Goal: Task Accomplishment & Management: Complete application form

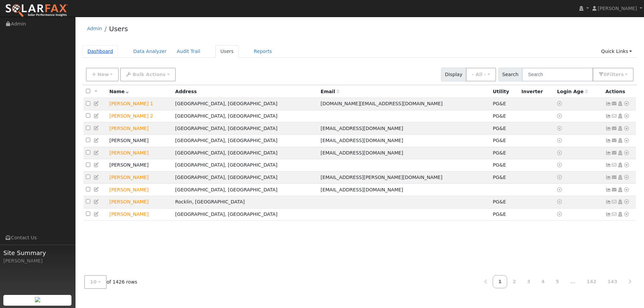
click at [95, 53] on link "Dashboard" at bounding box center [101, 51] width 36 height 12
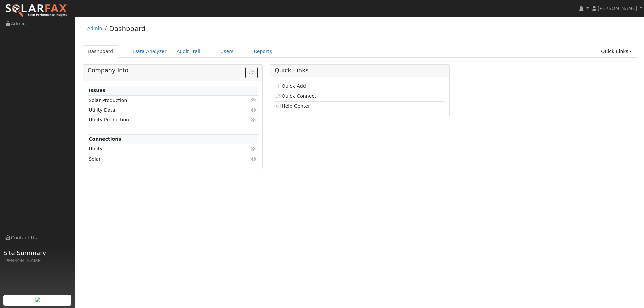
click at [296, 89] on link "Quick Add" at bounding box center [291, 86] width 30 height 5
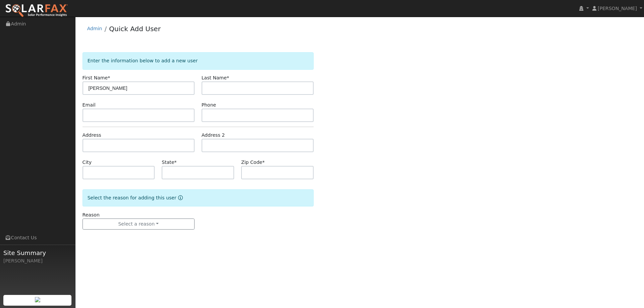
type input "Jill"
click at [214, 89] on input "text" at bounding box center [258, 87] width 112 height 13
type input "Holzapple"
click at [119, 118] on input "text" at bounding box center [139, 115] width 112 height 13
paste input "jmblechschmidt@yahoo.com"
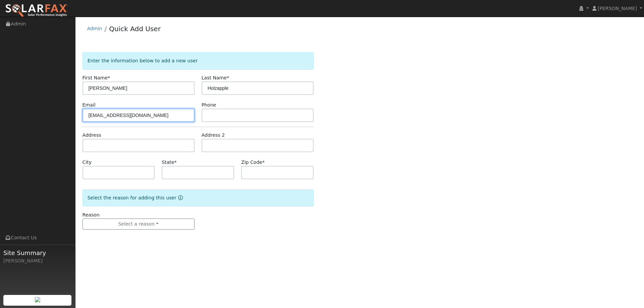
type input "jmblechschmidt@yahoo.com"
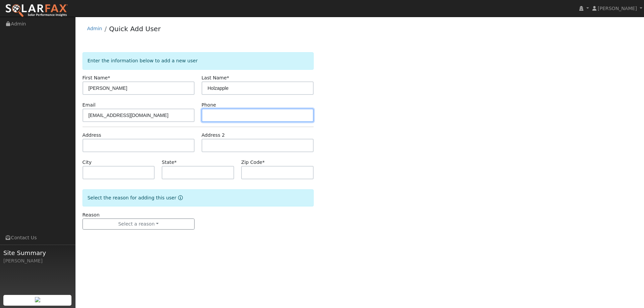
click at [217, 120] on input "text" at bounding box center [258, 115] width 112 height 13
paste input "(707) 718-2834"
type input "(707) 718-2834"
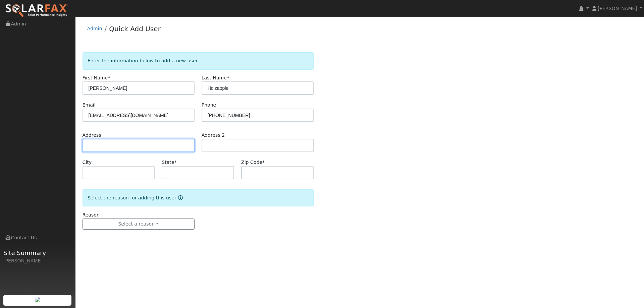
click at [134, 144] on input "text" at bounding box center [139, 145] width 112 height 13
click at [151, 151] on input "text" at bounding box center [139, 145] width 112 height 13
paste input "318 Buck Ave"
type input "318 Buck Avenue"
type input "Vacaville"
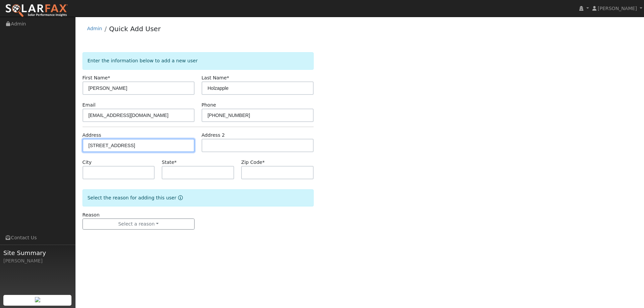
type input "CA"
type input "95688"
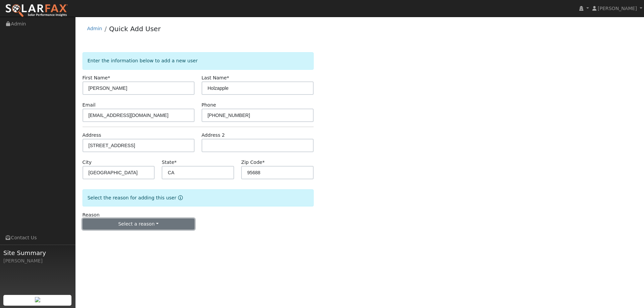
click at [154, 229] on button "Select a reason" at bounding box center [139, 224] width 112 height 11
click at [131, 236] on link "New lead" at bounding box center [120, 237] width 74 height 9
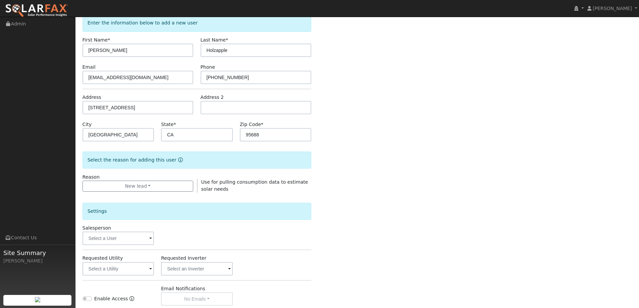
scroll to position [101, 0]
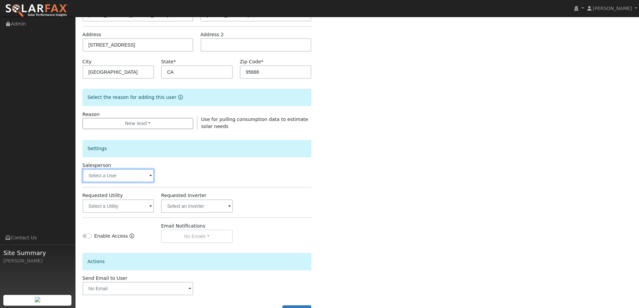
click at [111, 179] on input "text" at bounding box center [119, 175] width 72 height 13
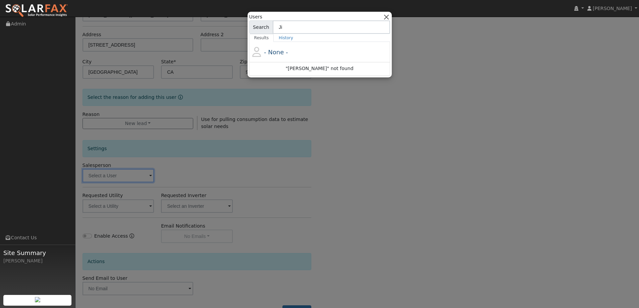
type input "J"
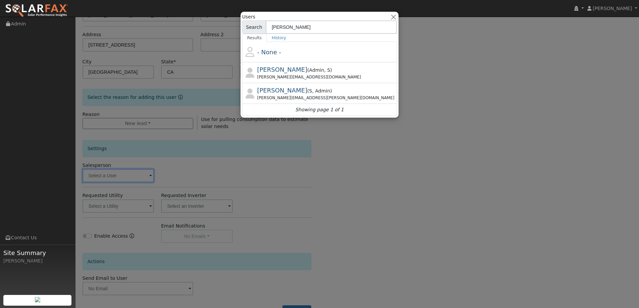
type input "Paul"
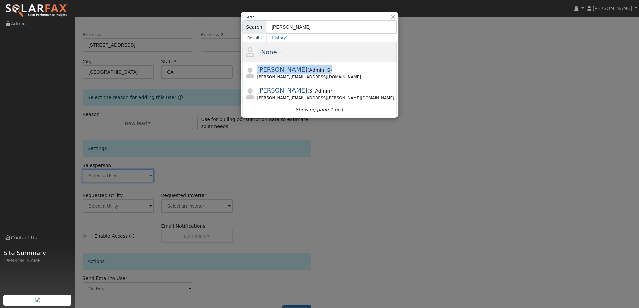
drag, startPoint x: 346, startPoint y: 72, endPoint x: 383, endPoint y: 58, distance: 40.1
click at [383, 58] on div "- None - Paul Barber ( Admin , S ) Paul@ambrosesolar.com Paul Karst ( S , Admin…" at bounding box center [319, 79] width 155 height 74
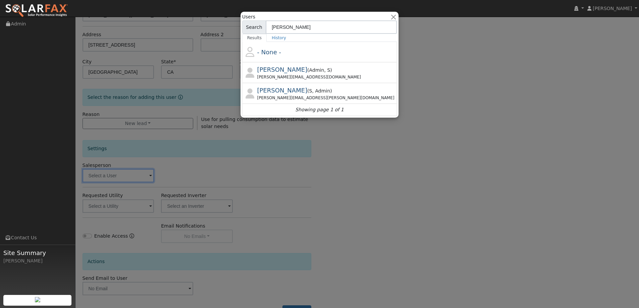
click at [431, 57] on div at bounding box center [319, 154] width 639 height 308
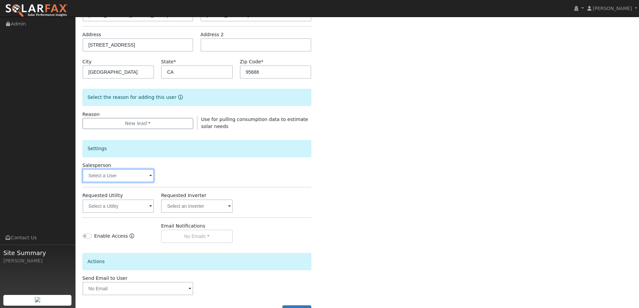
click at [125, 177] on input "text" at bounding box center [119, 175] width 72 height 13
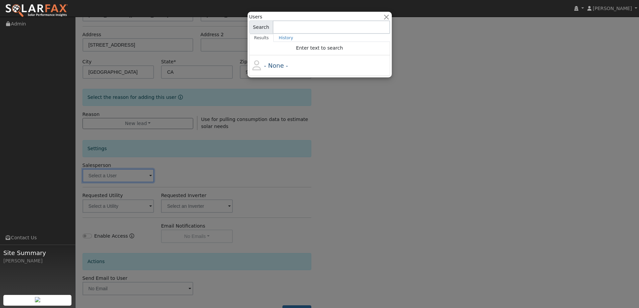
click at [299, 29] on input at bounding box center [331, 26] width 117 height 13
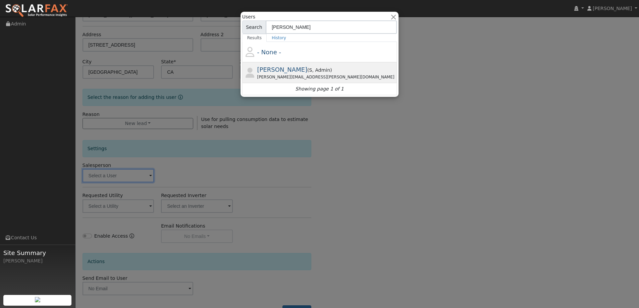
type input "Paul Kar"
click at [312, 76] on div "Paul.karst@ambrosesolar.com" at bounding box center [326, 77] width 139 height 6
type input "Paul Karst"
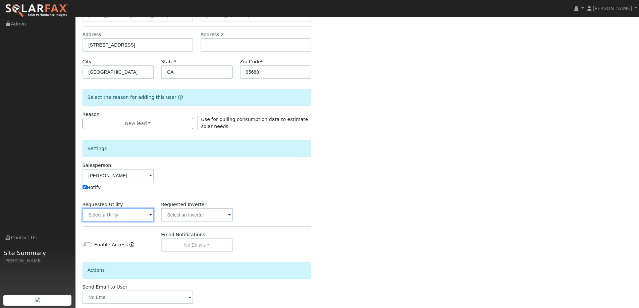
click at [129, 211] on input "text" at bounding box center [119, 214] width 72 height 13
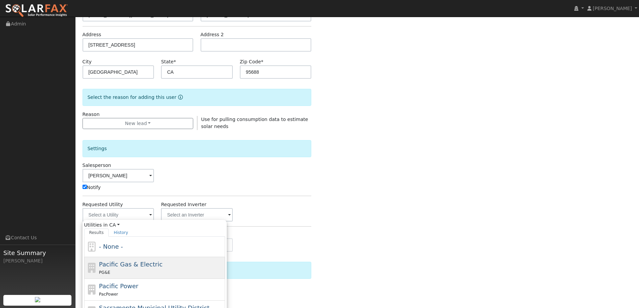
click at [131, 262] on span "Pacific Gas & Electric" at bounding box center [130, 264] width 63 height 7
type input "Pacific Gas & Electric"
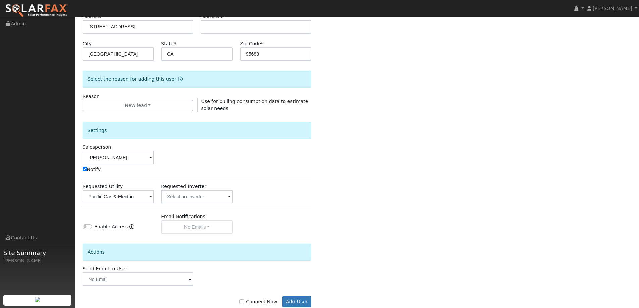
scroll to position [135, 0]
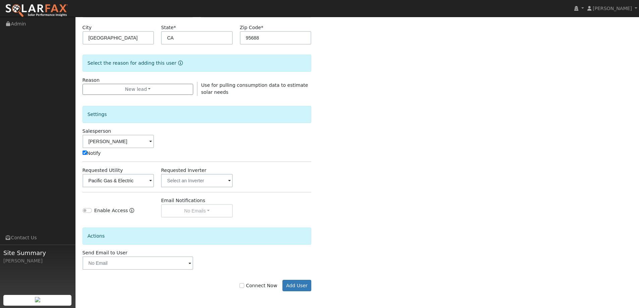
click at [266, 287] on label "Connect Now" at bounding box center [258, 285] width 38 height 7
click at [244, 287] on input "Connect Now" at bounding box center [241, 285] width 5 height 5
checkbox input "true"
click at [296, 288] on button "Add User" at bounding box center [296, 285] width 29 height 11
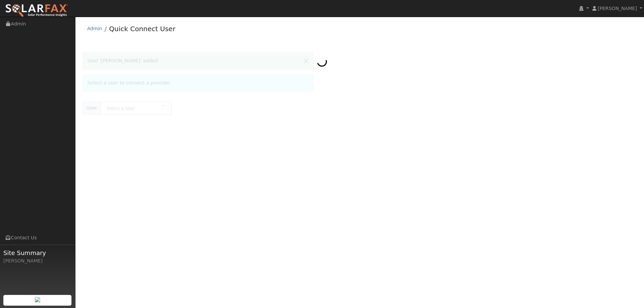
type input "Jill Holzapple"
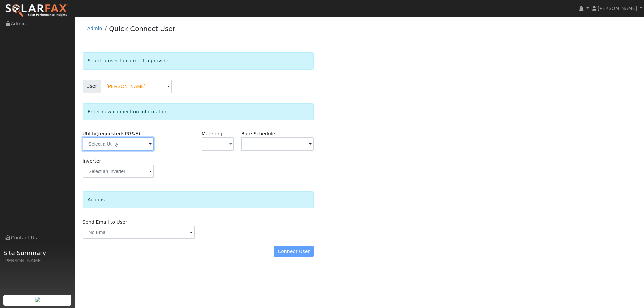
click at [128, 148] on input "text" at bounding box center [118, 144] width 71 height 13
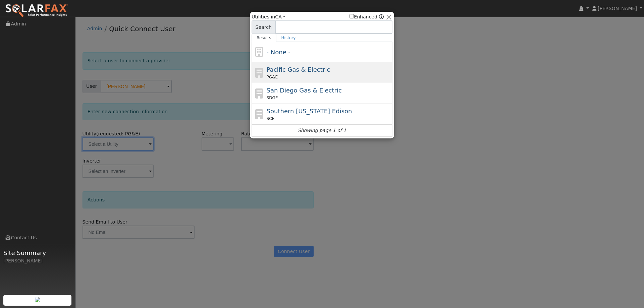
click at [322, 74] on div "PG&E" at bounding box center [329, 77] width 124 height 6
type input "PG&E"
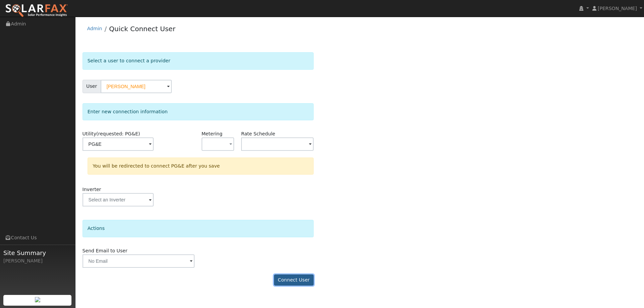
click at [288, 277] on button "Connect User" at bounding box center [294, 280] width 40 height 11
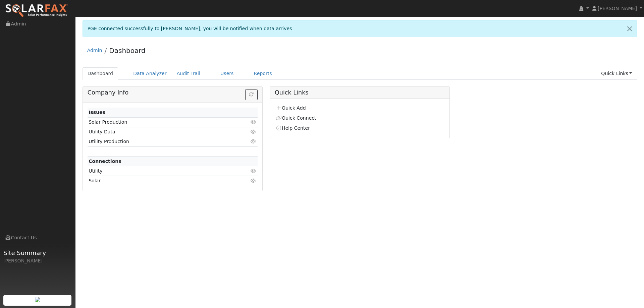
click at [296, 105] on link "Quick Add" at bounding box center [291, 107] width 30 height 5
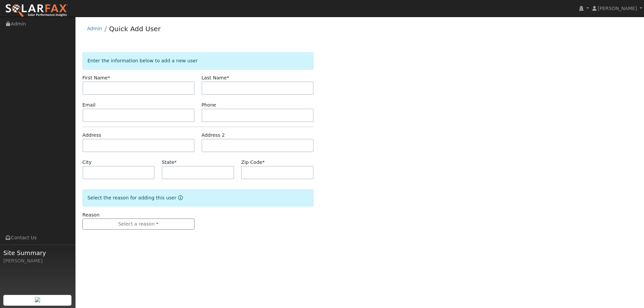
click at [159, 93] on input "text" at bounding box center [139, 87] width 112 height 13
type input "Julie"
click at [234, 90] on input "text" at bounding box center [258, 87] width 112 height 13
type input "Goldman"
paste input "juliegoldman@gmail.com"
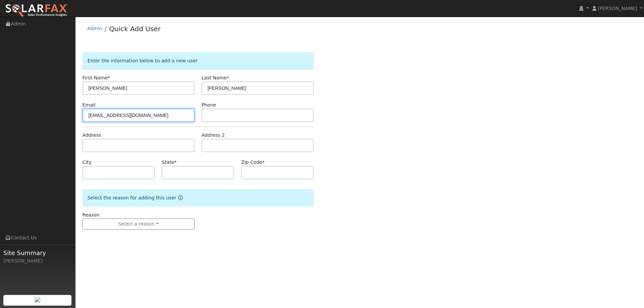
click at [98, 119] on input "juliegoldman@gmail.com" at bounding box center [139, 115] width 112 height 13
type input "juliegoldman@gmail.com"
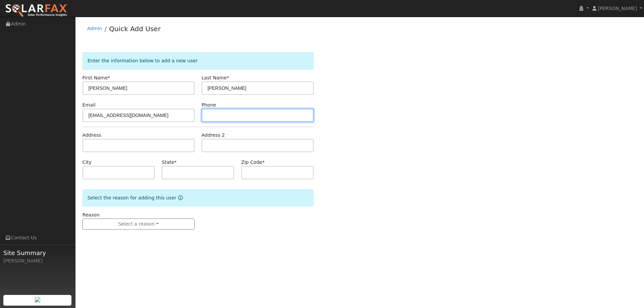
click at [221, 119] on input "text" at bounding box center [258, 115] width 112 height 13
paste input "(916) 384-7602"
type input "(916) 384-7602"
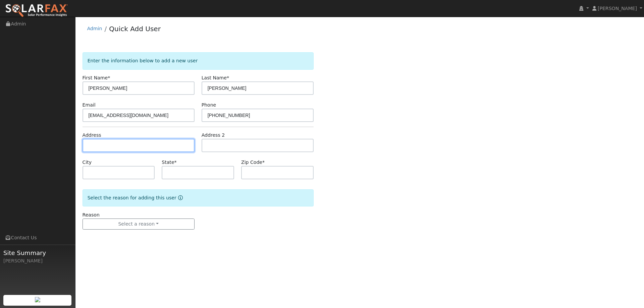
click at [135, 149] on input "text" at bounding box center [139, 145] width 112 height 13
paste input "18370 Goa Way"
type input "18370 Goa Way"
type input "Nevada City"
type input "CA"
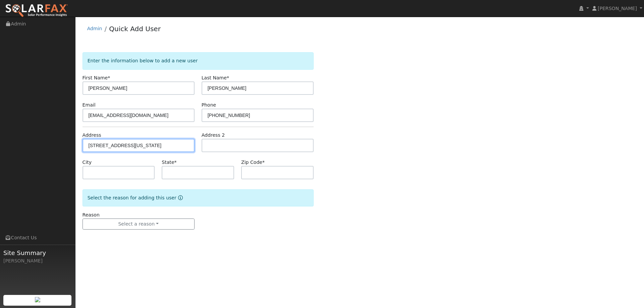
type input "95959"
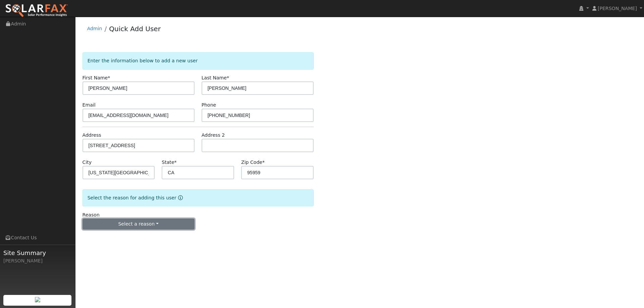
click at [166, 219] on button "Select a reason" at bounding box center [139, 224] width 112 height 11
click at [133, 235] on link "New lead" at bounding box center [120, 237] width 74 height 9
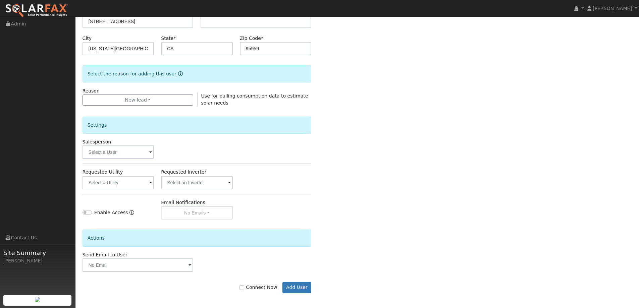
scroll to position [126, 0]
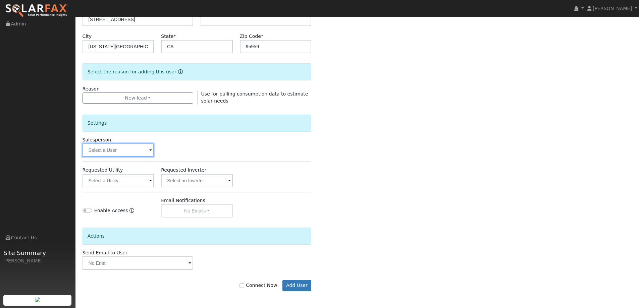
click at [137, 154] on input "text" at bounding box center [119, 150] width 72 height 13
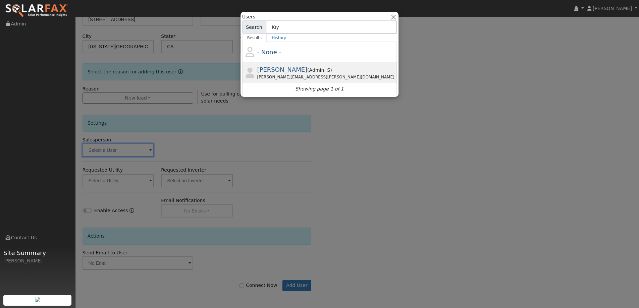
type input "Kry"
click at [292, 70] on span "Krystle Dvorak" at bounding box center [282, 69] width 50 height 7
type input "Krystle Dvorak"
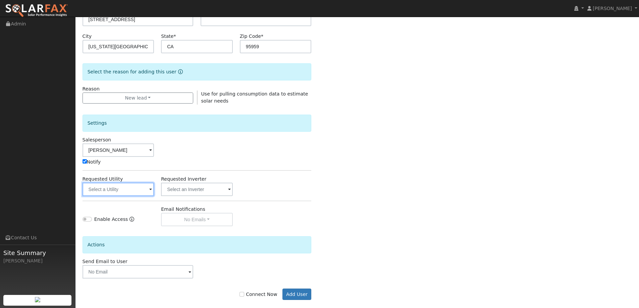
click at [134, 188] on input "text" at bounding box center [119, 189] width 72 height 13
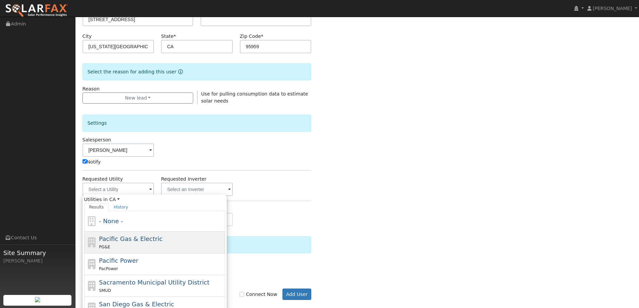
click at [132, 239] on span "Pacific Gas & Electric" at bounding box center [130, 238] width 63 height 7
type input "Pacific Gas & Electric"
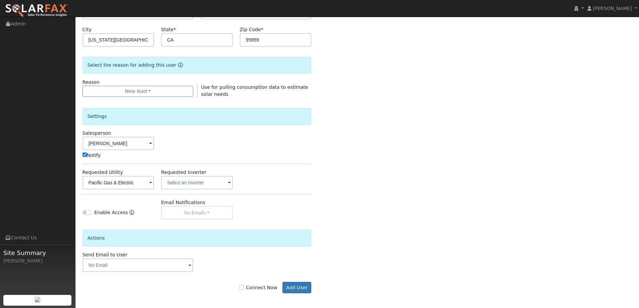
scroll to position [135, 0]
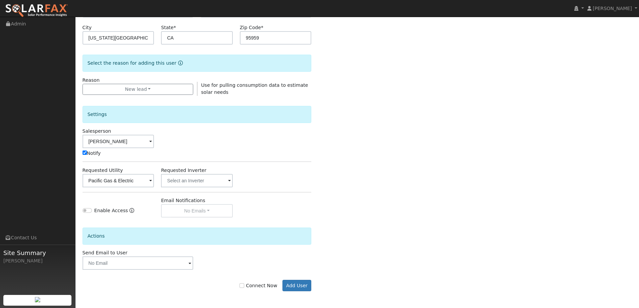
click at [266, 286] on label "Connect Now" at bounding box center [258, 285] width 38 height 7
click at [244, 286] on input "Connect Now" at bounding box center [241, 285] width 5 height 5
checkbox input "true"
click at [298, 285] on button "Add User" at bounding box center [296, 285] width 29 height 11
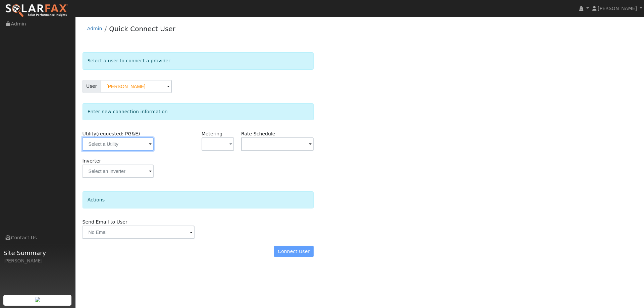
click at [100, 141] on input "text" at bounding box center [118, 144] width 71 height 13
click at [112, 146] on input "text" at bounding box center [118, 144] width 71 height 13
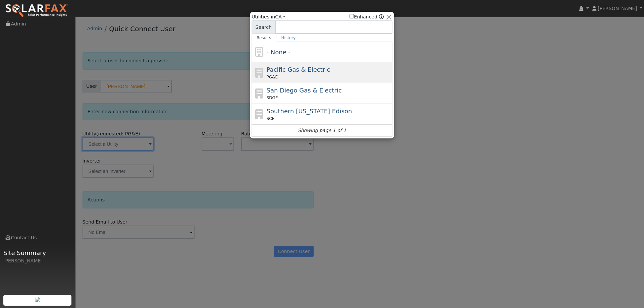
click at [271, 69] on span "Pacific Gas & Electric" at bounding box center [298, 69] width 63 height 7
type input "PG&E"
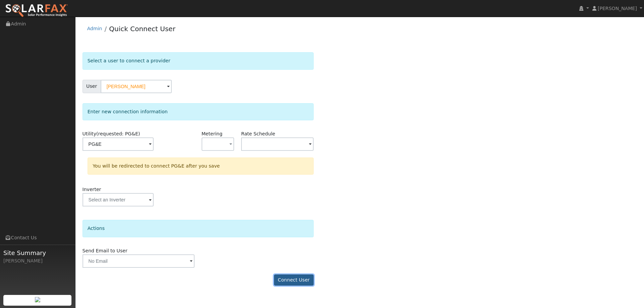
click at [298, 277] on button "Connect User" at bounding box center [294, 280] width 40 height 11
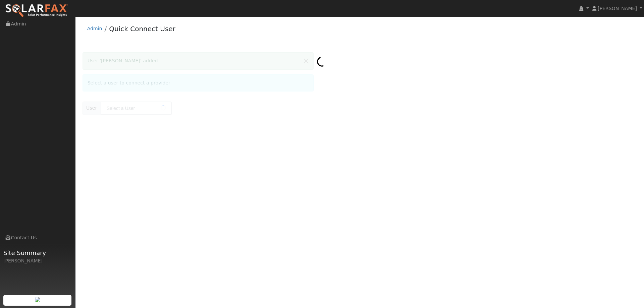
type input "[PERSON_NAME]"
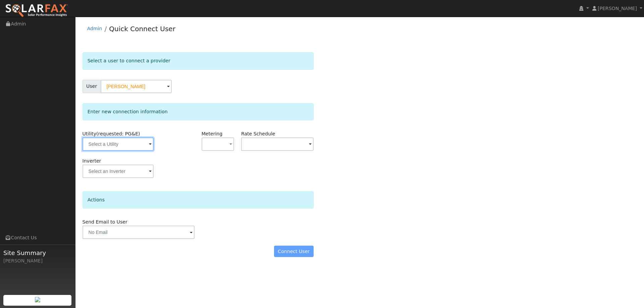
click at [119, 140] on input "text" at bounding box center [118, 144] width 71 height 13
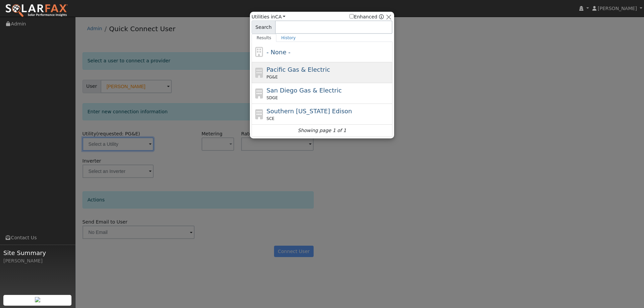
drag, startPoint x: 290, startPoint y: 73, endPoint x: 290, endPoint y: 134, distance: 61.0
click at [290, 74] on div "Pacific Gas & Electric PG&E" at bounding box center [329, 72] width 124 height 15
type input "PG&E"
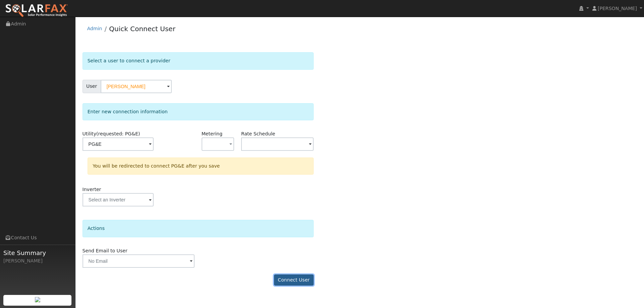
click at [298, 279] on button "Connect User" at bounding box center [294, 280] width 40 height 11
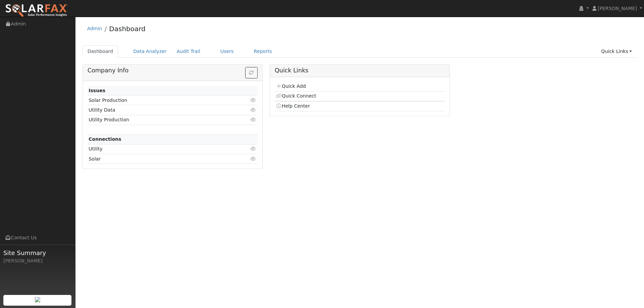
click at [293, 80] on div "Quick Add Quick Connect Help Center" at bounding box center [359, 96] width 179 height 39
click at [293, 87] on link "Quick Add" at bounding box center [291, 86] width 30 height 5
click at [221, 51] on link "Users" at bounding box center [226, 51] width 23 height 12
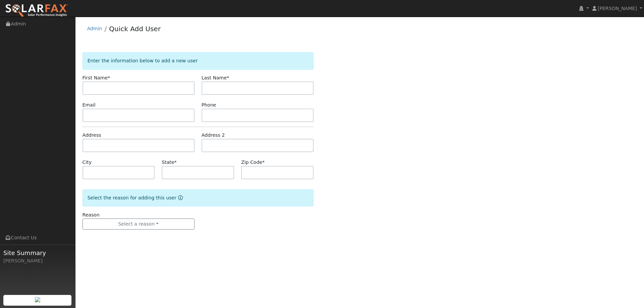
click at [170, 92] on input "text" at bounding box center [139, 87] width 112 height 13
type input "Julie"
click at [230, 83] on input "text" at bounding box center [258, 87] width 112 height 13
type input "[PERSON_NAME]"
click at [146, 115] on input "text" at bounding box center [139, 115] width 112 height 13
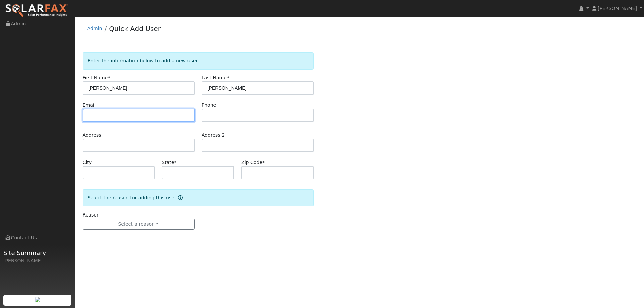
paste input "juliegoldman@gmail.com"
type input "juliegoldman@gmail.com"
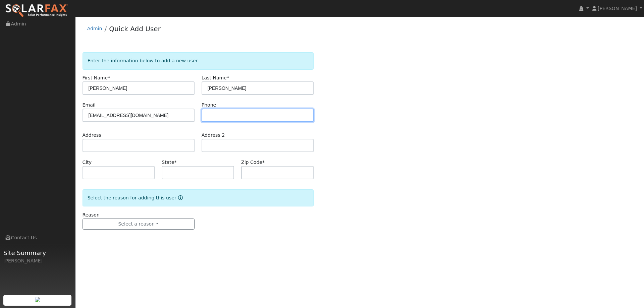
click at [227, 120] on input "text" at bounding box center [258, 115] width 112 height 13
paste input "(916) 384-7602"
type input "(916) 384-7602"
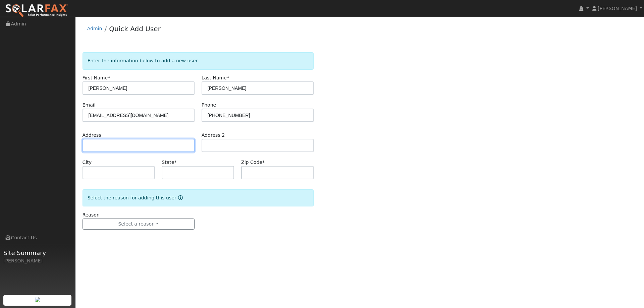
click at [158, 145] on input "text" at bounding box center [139, 145] width 112 height 13
paste input "18370 Goa Way"
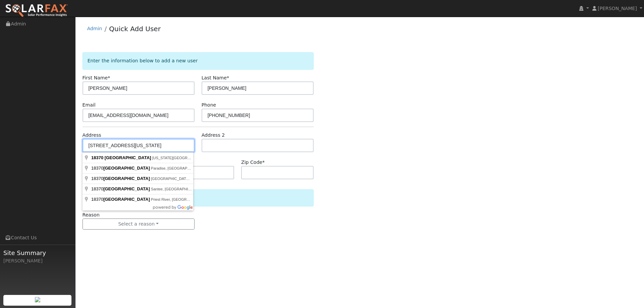
type input "18370 Goa Way"
type input "Nevada City"
type input "CA"
type input "95959"
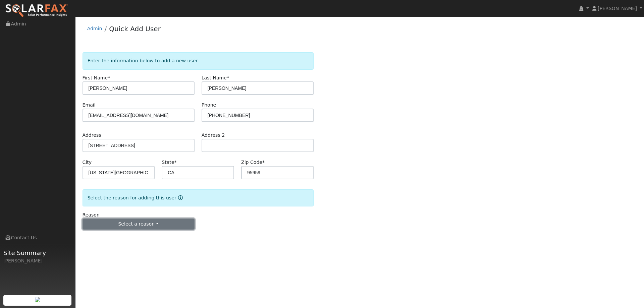
click at [164, 222] on button "Select a reason" at bounding box center [139, 224] width 112 height 11
click at [141, 235] on link "New lead" at bounding box center [120, 237] width 74 height 9
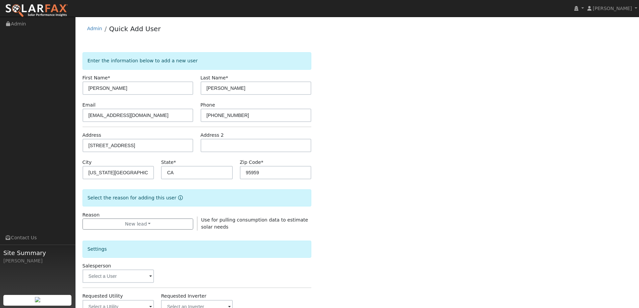
scroll to position [101, 0]
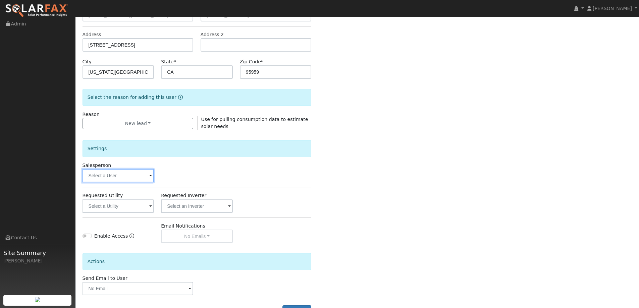
click at [121, 177] on input "text" at bounding box center [119, 175] width 72 height 13
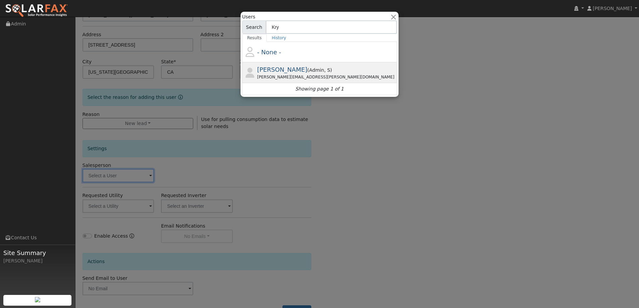
type input "Kry"
click at [292, 75] on div "krystle.dvorak@ambrosesolar.com" at bounding box center [326, 77] width 139 height 6
type input "Krystle Dvorak"
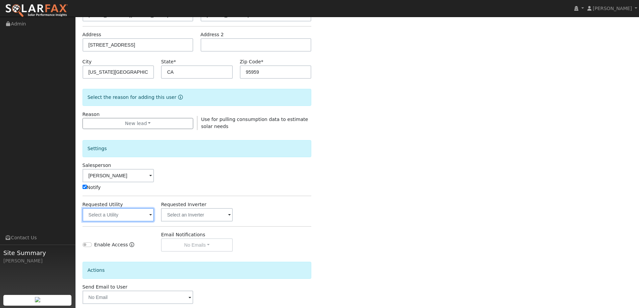
click at [111, 219] on input "text" at bounding box center [119, 214] width 72 height 13
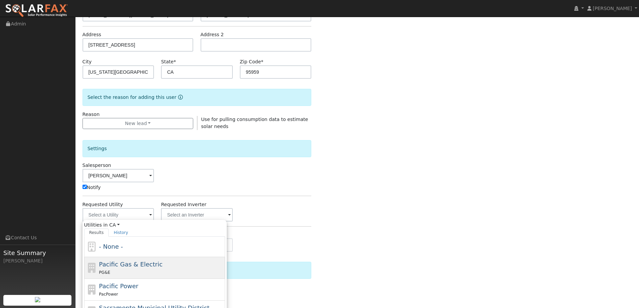
click at [144, 262] on span "Pacific Gas & Electric" at bounding box center [130, 264] width 63 height 7
type input "Pacific Gas & Electric"
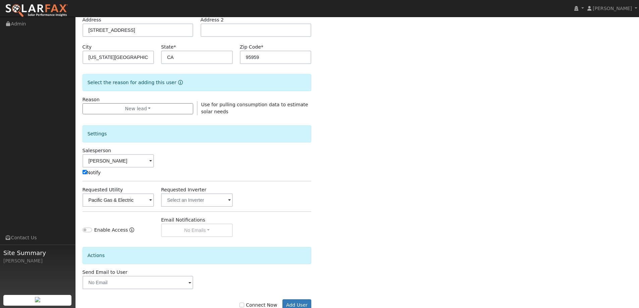
scroll to position [135, 0]
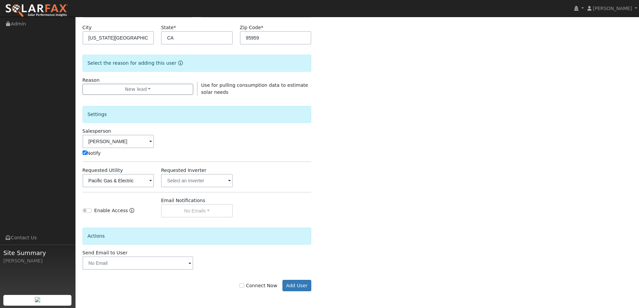
click at [270, 287] on label "Connect Now" at bounding box center [258, 285] width 38 height 7
click at [244, 287] on input "Connect Now" at bounding box center [241, 285] width 5 height 5
checkbox input "true"
click at [294, 287] on button "Add User" at bounding box center [296, 285] width 29 height 11
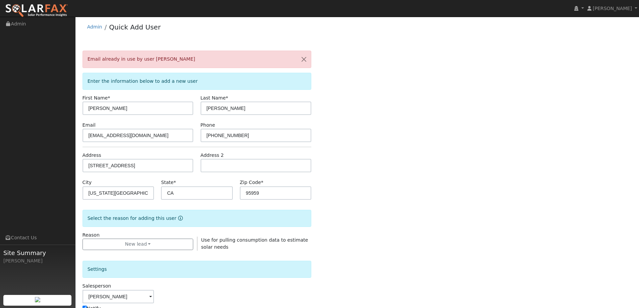
scroll to position [0, 0]
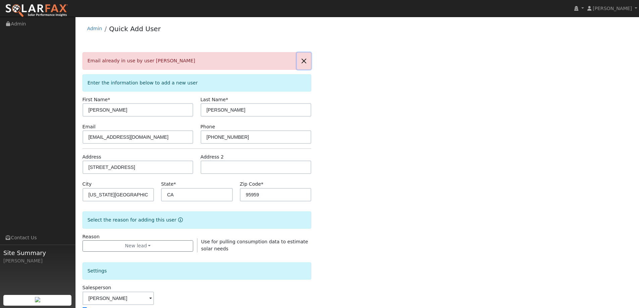
click at [301, 60] on button "button" at bounding box center [304, 61] width 14 height 16
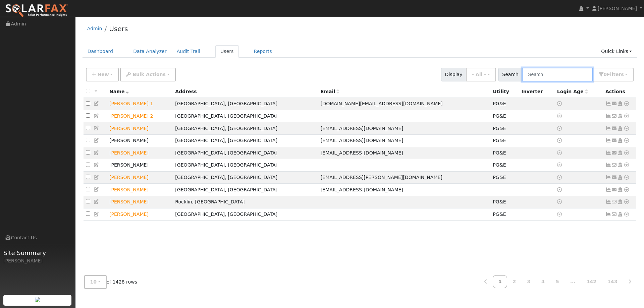
click at [542, 77] on input "text" at bounding box center [557, 75] width 71 height 14
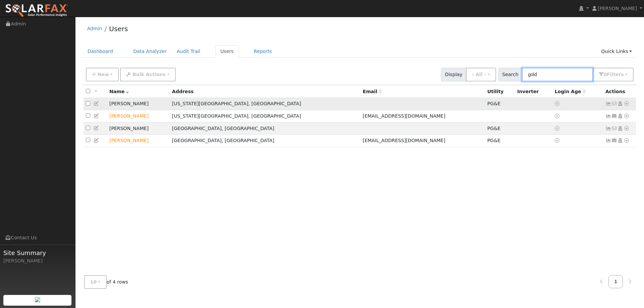
type input "gold"
click at [555, 105] on icon at bounding box center [557, 103] width 5 height 5
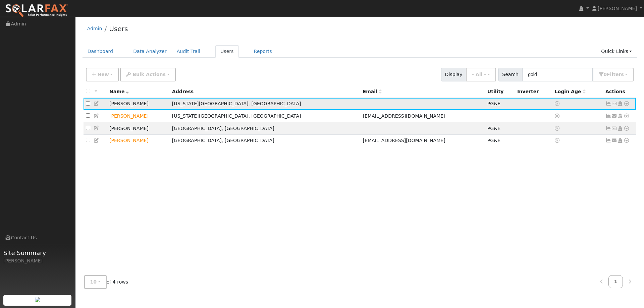
click at [555, 105] on icon at bounding box center [557, 103] width 5 height 5
click at [515, 105] on td at bounding box center [534, 104] width 38 height 12
click at [124, 105] on td "Julie Goldman" at bounding box center [138, 104] width 63 height 12
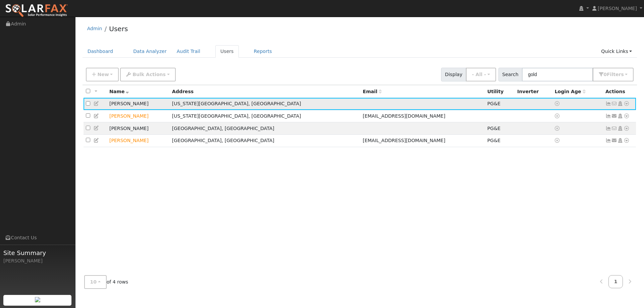
click at [150, 104] on td "Julie Goldman" at bounding box center [138, 104] width 63 height 12
click at [156, 105] on td "Julie Goldman" at bounding box center [138, 104] width 63 height 12
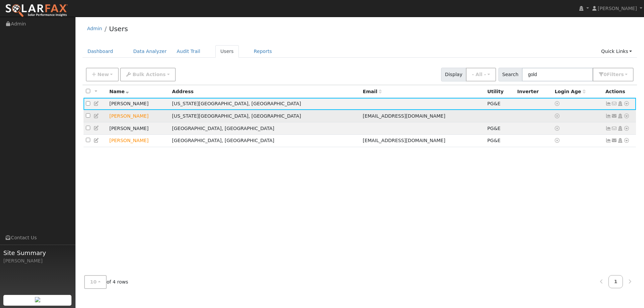
click at [274, 122] on td "Nevada City, CA" at bounding box center [265, 116] width 191 height 12
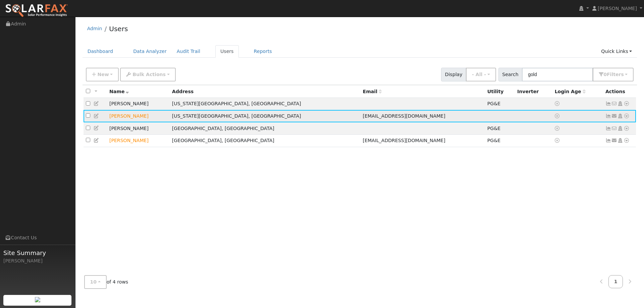
click at [129, 117] on td "Julie Goldman" at bounding box center [138, 116] width 63 height 12
click at [626, 117] on icon at bounding box center [626, 116] width 6 height 5
click at [571, 169] on link "Utility" at bounding box center [557, 166] width 47 height 9
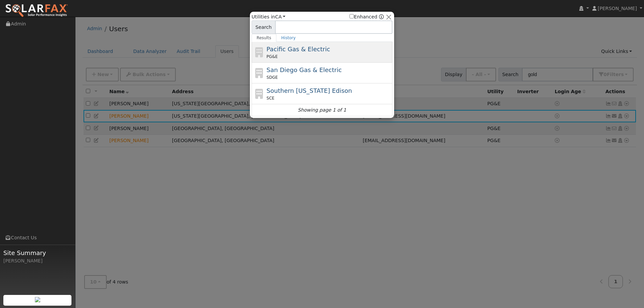
click at [334, 58] on div "PG&E" at bounding box center [329, 57] width 124 height 6
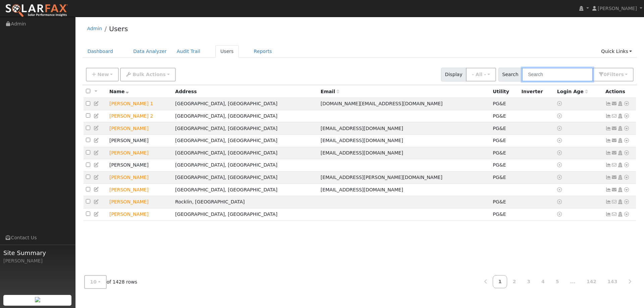
click at [579, 73] on input "text" at bounding box center [557, 75] width 71 height 14
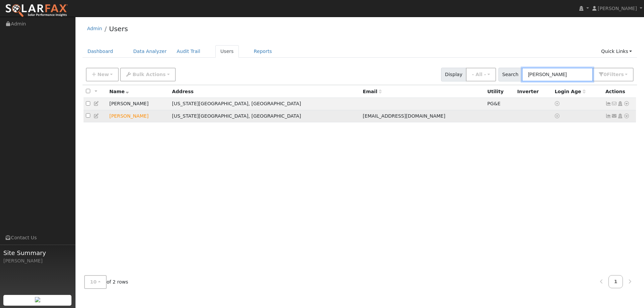
type input "[PERSON_NAME]"
click at [624, 118] on icon at bounding box center [626, 116] width 6 height 5
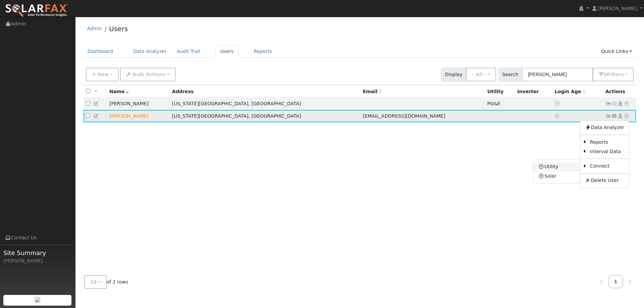
click at [558, 170] on link "Utility" at bounding box center [557, 166] width 47 height 9
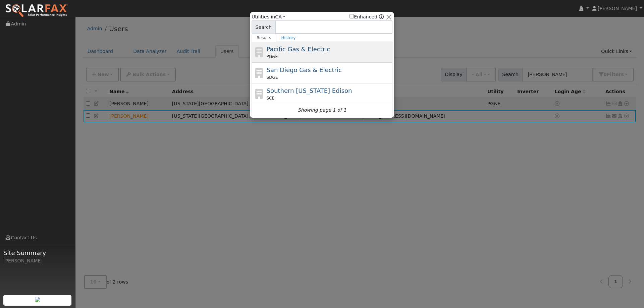
click at [317, 51] on span "Pacific Gas & Electric" at bounding box center [298, 49] width 63 height 7
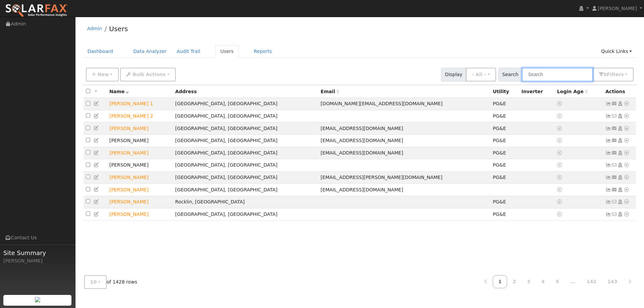
click at [550, 75] on input "text" at bounding box center [557, 75] width 71 height 14
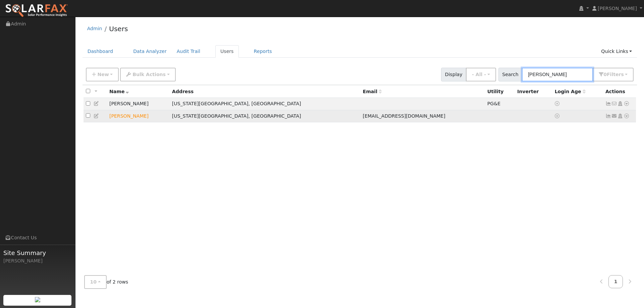
type input "[PERSON_NAME]"
click at [625, 116] on icon at bounding box center [626, 116] width 6 height 5
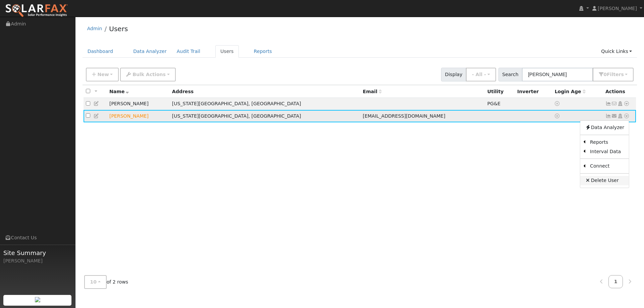
click at [602, 179] on link "Delete User" at bounding box center [604, 180] width 49 height 9
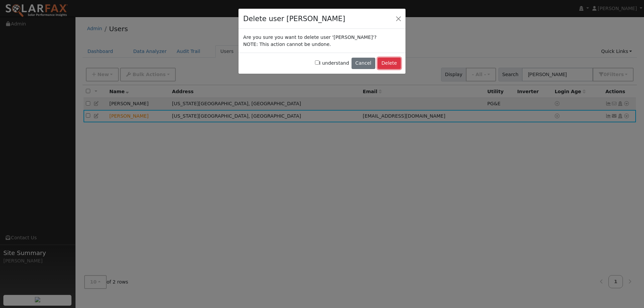
click at [390, 62] on button "Delete" at bounding box center [389, 63] width 23 height 11
click at [319, 63] on input "I understand" at bounding box center [317, 62] width 4 height 4
checkbox input "true"
click at [401, 18] on button "button" at bounding box center [398, 18] width 9 height 9
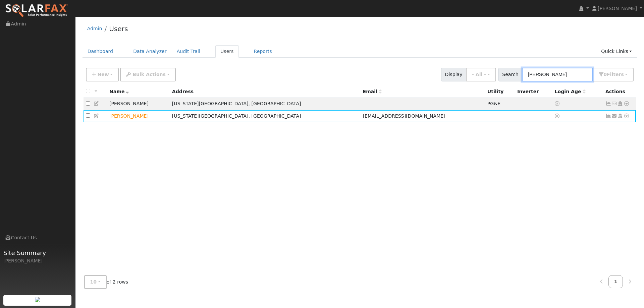
drag, startPoint x: 559, startPoint y: 75, endPoint x: 516, endPoint y: 80, distance: 42.9
click at [516, 80] on div "Search [PERSON_NAME] 0 Filter s Role Show - All - Show Leads Admin Billing Admi…" at bounding box center [565, 75] width 135 height 14
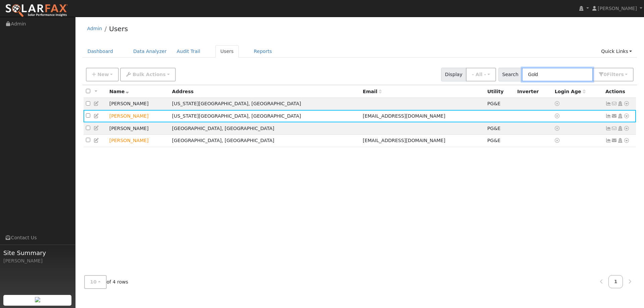
type input "Gold"
click at [413, 161] on div "All None All on page None on page Name Address Email Utility Inverter Login Age…" at bounding box center [360, 177] width 555 height 185
click at [515, 105] on td at bounding box center [534, 104] width 38 height 12
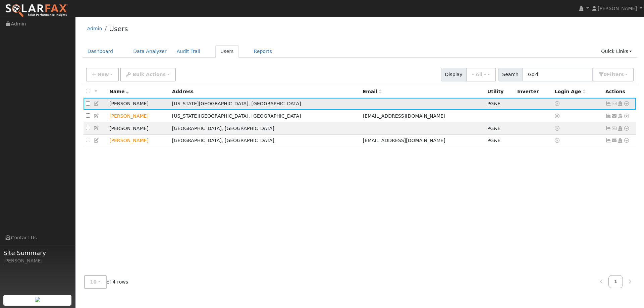
click at [625, 103] on icon at bounding box center [626, 103] width 6 height 5
click at [554, 181] on div "All None All on page None on page Name Address Email Utility Inverter Login Age…" at bounding box center [360, 177] width 555 height 185
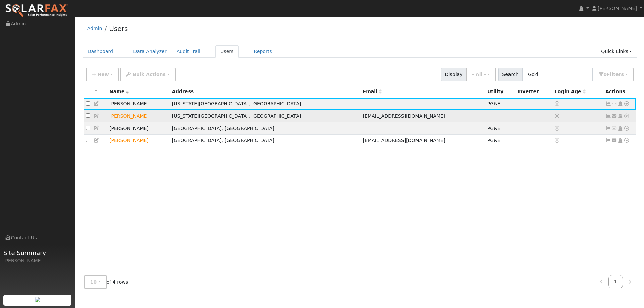
click at [625, 118] on icon at bounding box center [626, 116] width 6 height 5
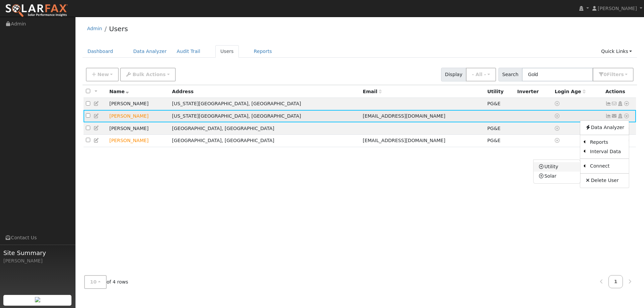
click at [569, 171] on link "Utility" at bounding box center [557, 166] width 47 height 9
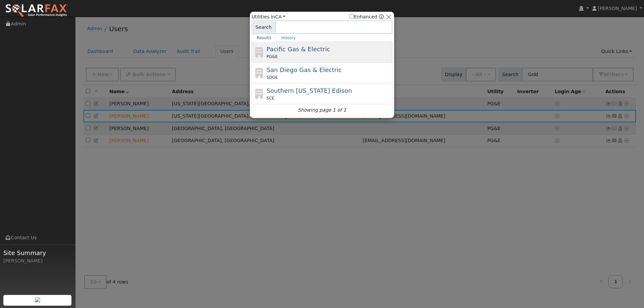
click at [277, 50] on span "Pacific Gas & Electric" at bounding box center [298, 49] width 63 height 7
